Goal: Information Seeking & Learning: Learn about a topic

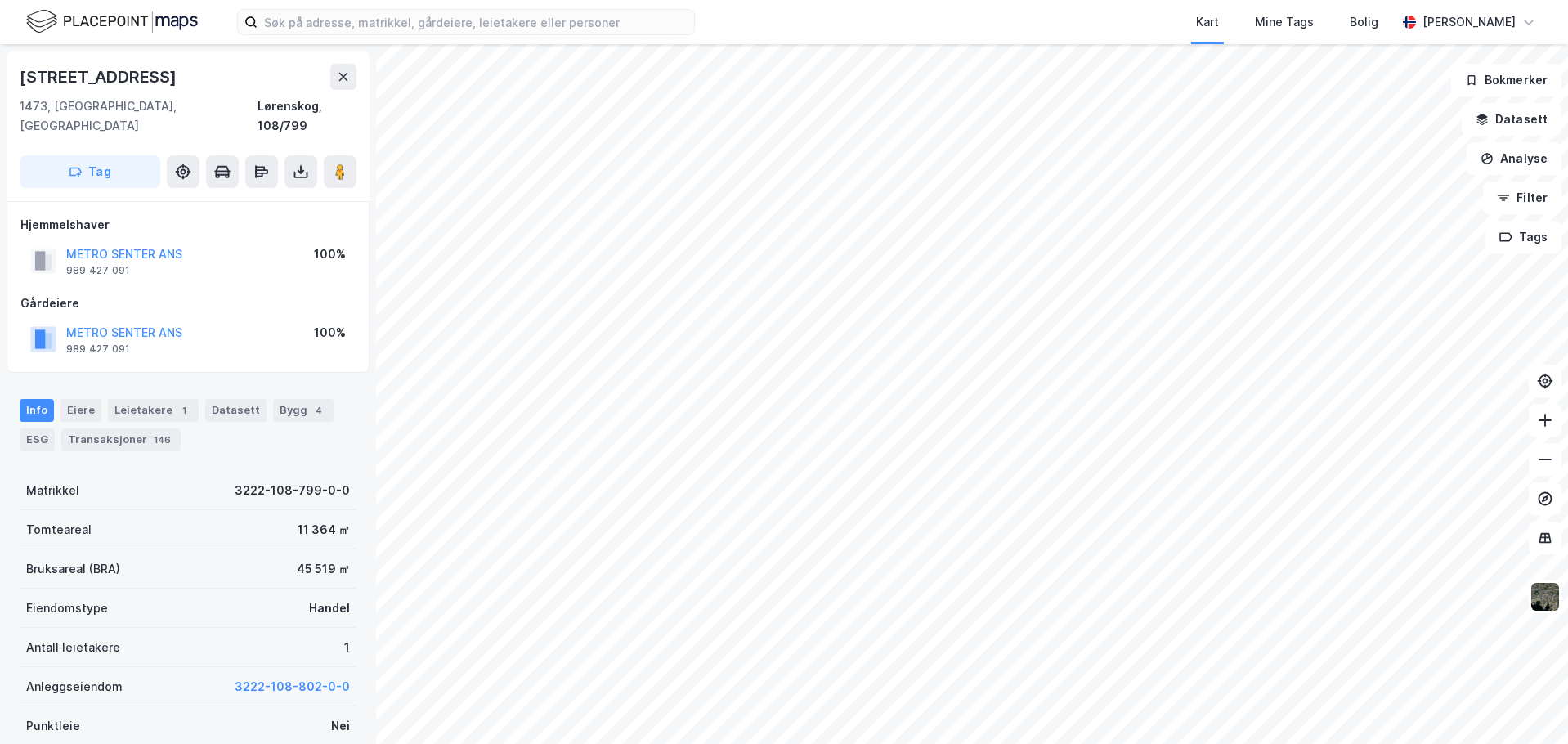
click at [342, 205] on div "Kulturhusgata 21 1473, [GEOGRAPHIC_DATA], [GEOGRAPHIC_DATA], 108/799 Tag [GEOGR…" at bounding box center [784, 394] width 1568 height 700
